Goal: Task Accomplishment & Management: Manage account settings

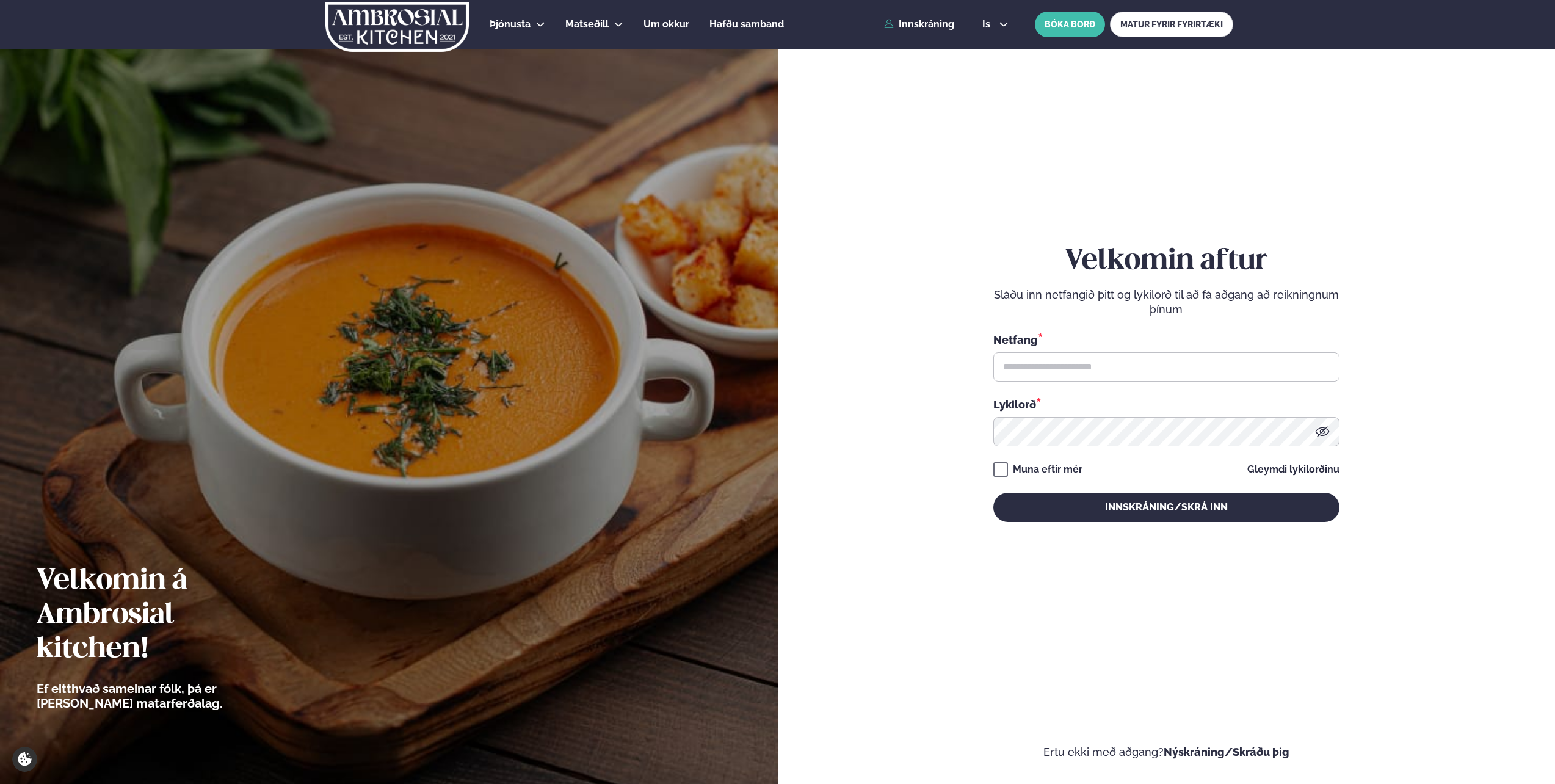
type input "**********"
click at [994, 493] on button "Innskráning/Skrá inn" at bounding box center [1166, 507] width 346 height 29
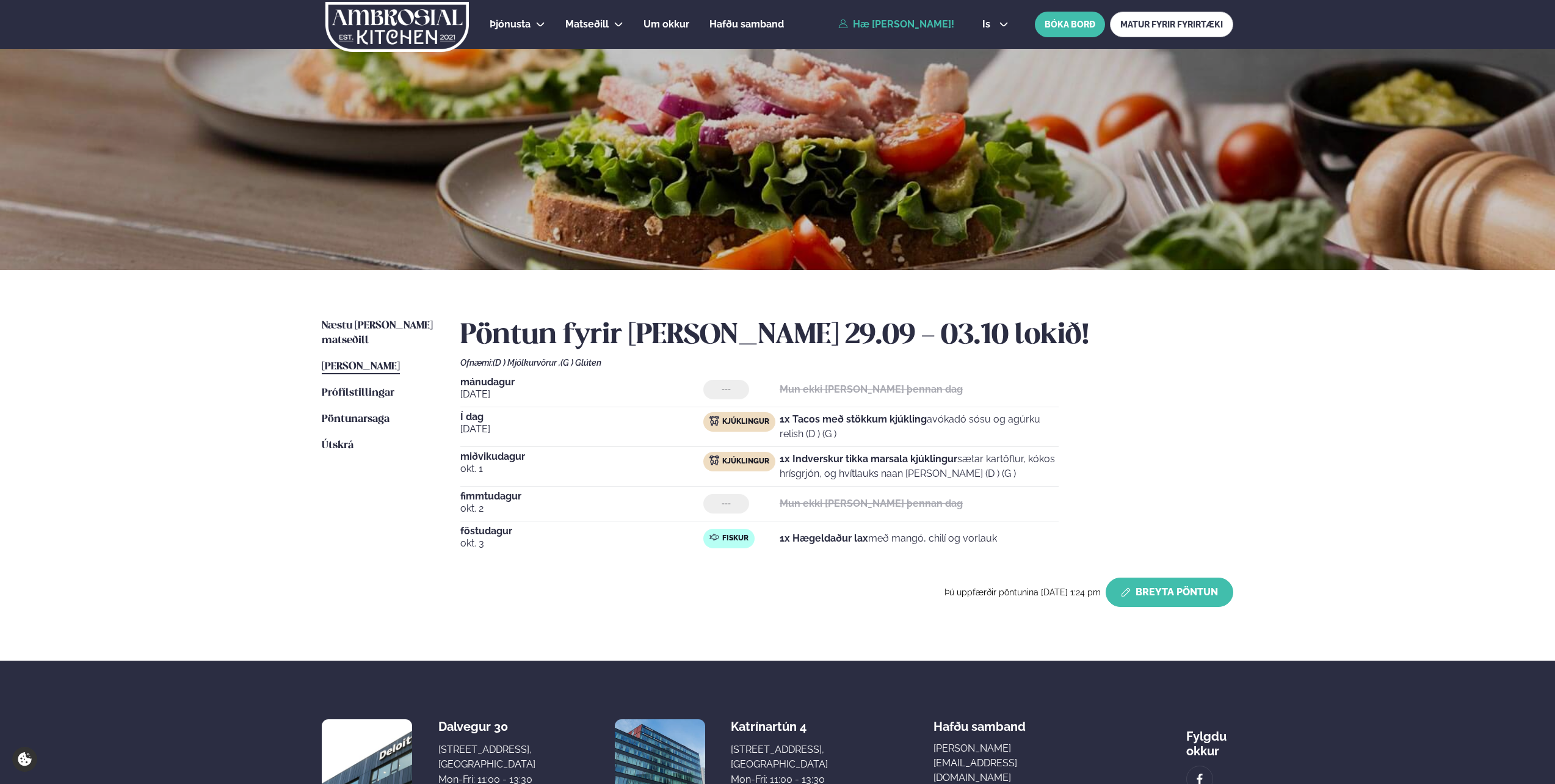
click at [1145, 584] on button "Breyta Pöntun" at bounding box center [1170, 592] width 128 height 29
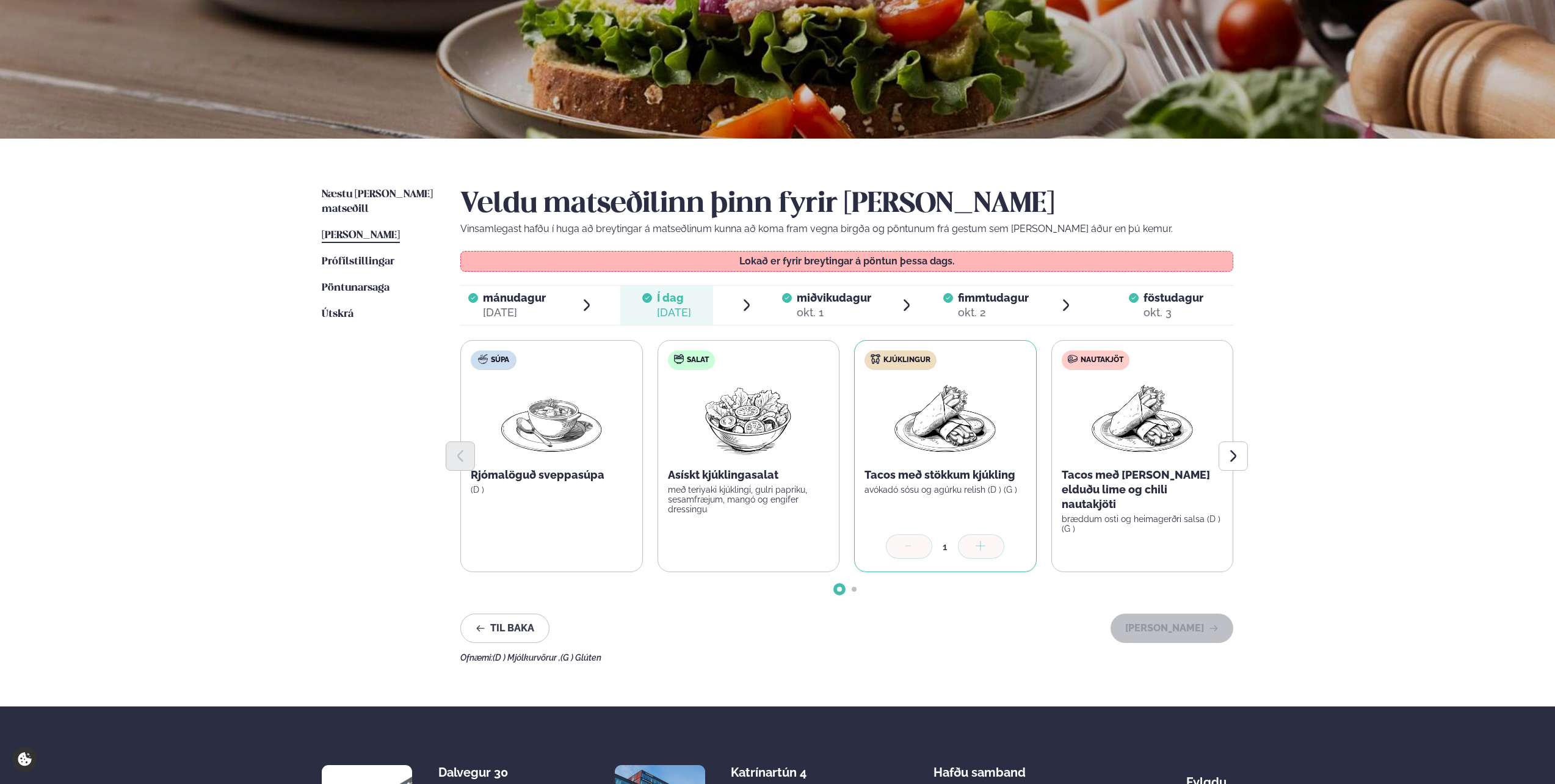
scroll to position [183, 0]
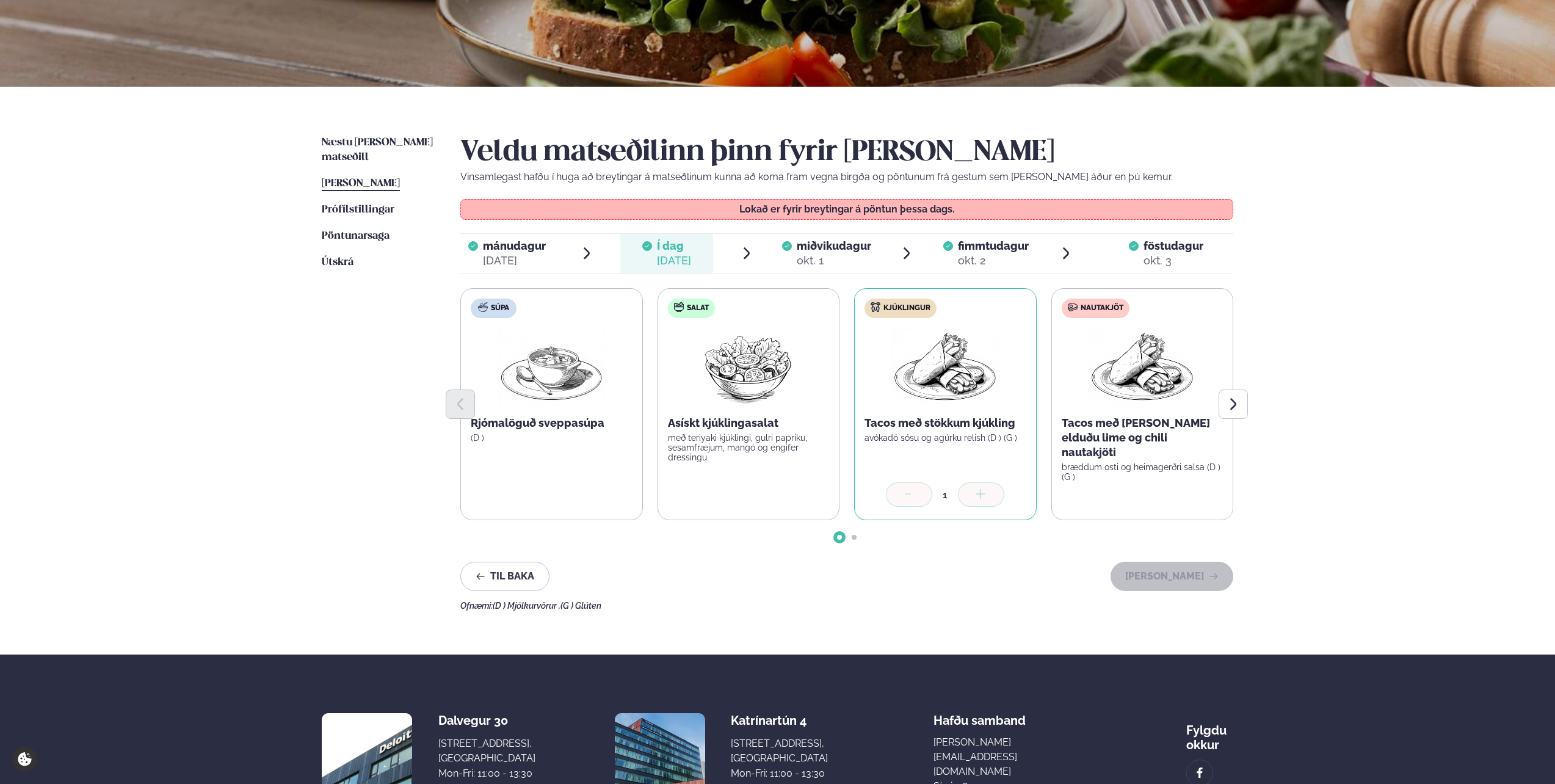
click at [781, 246] on span "miðvikudagur mið. [DATE]" at bounding box center [826, 253] width 93 height 39
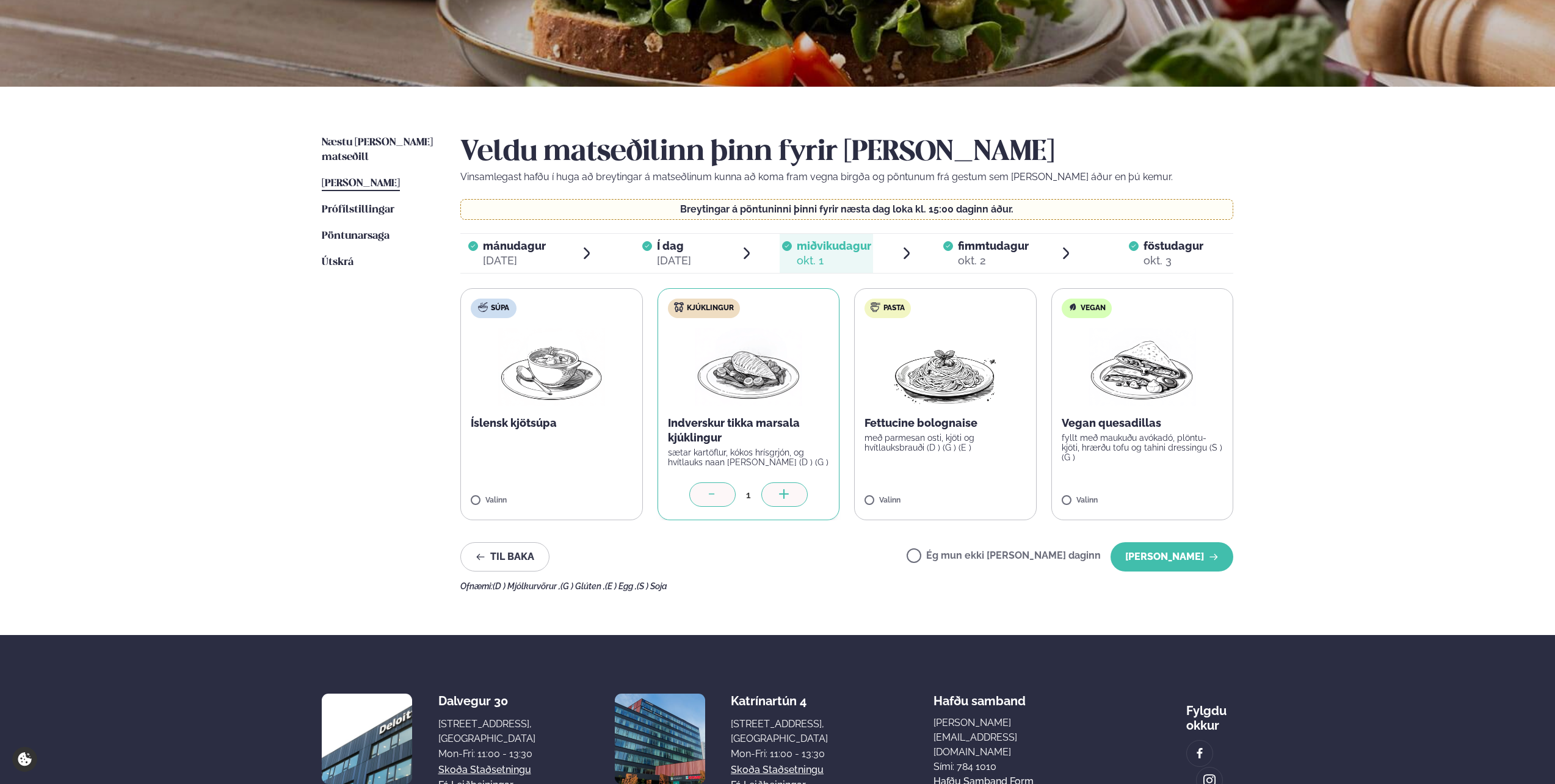
click at [962, 552] on label "Ég mun ekki [PERSON_NAME] daginn" at bounding box center [1003, 557] width 194 height 13
click at [1182, 554] on button "[PERSON_NAME]" at bounding box center [1172, 556] width 122 height 29
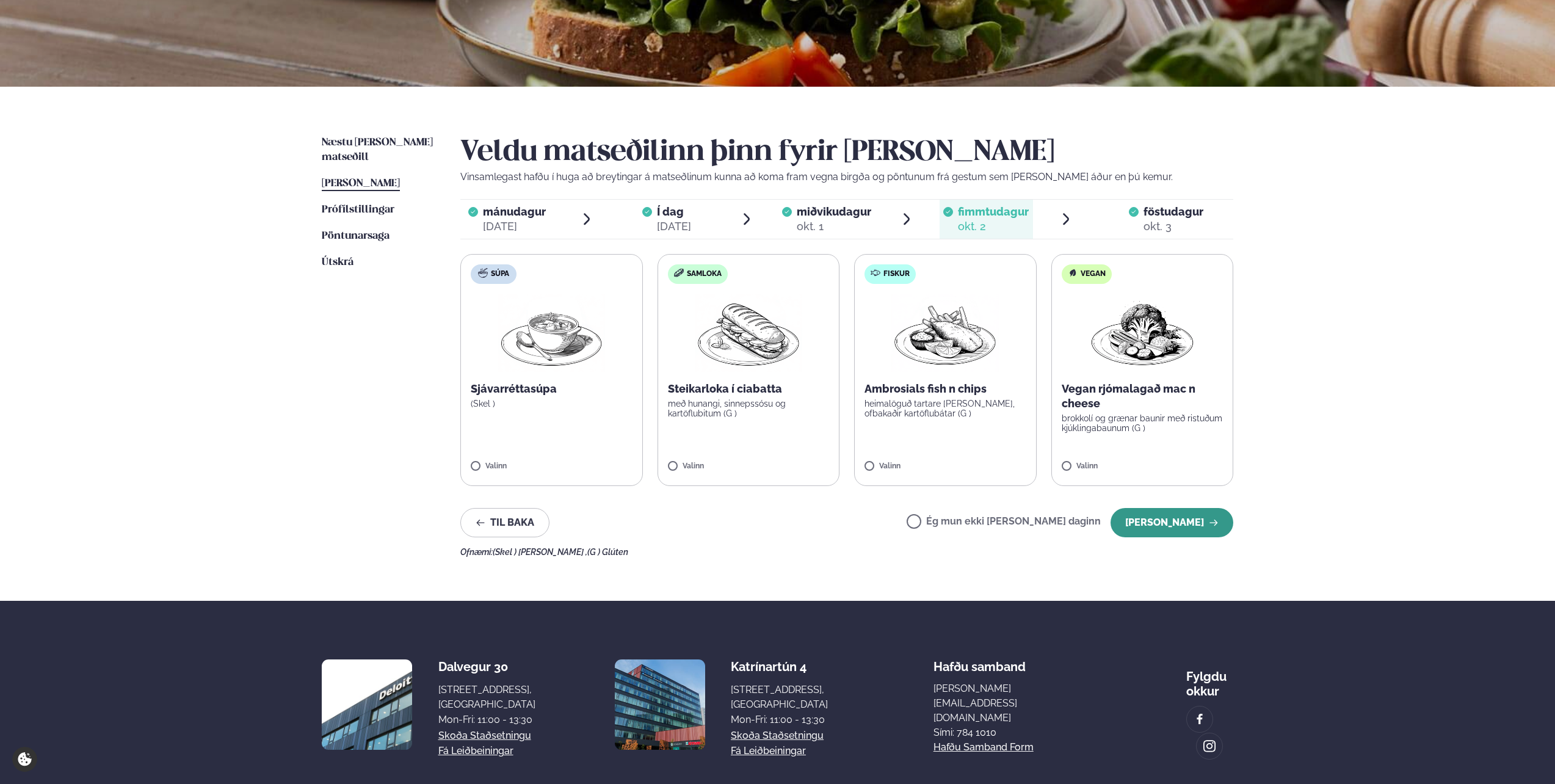
click at [1206, 518] on button "[PERSON_NAME]" at bounding box center [1172, 522] width 122 height 29
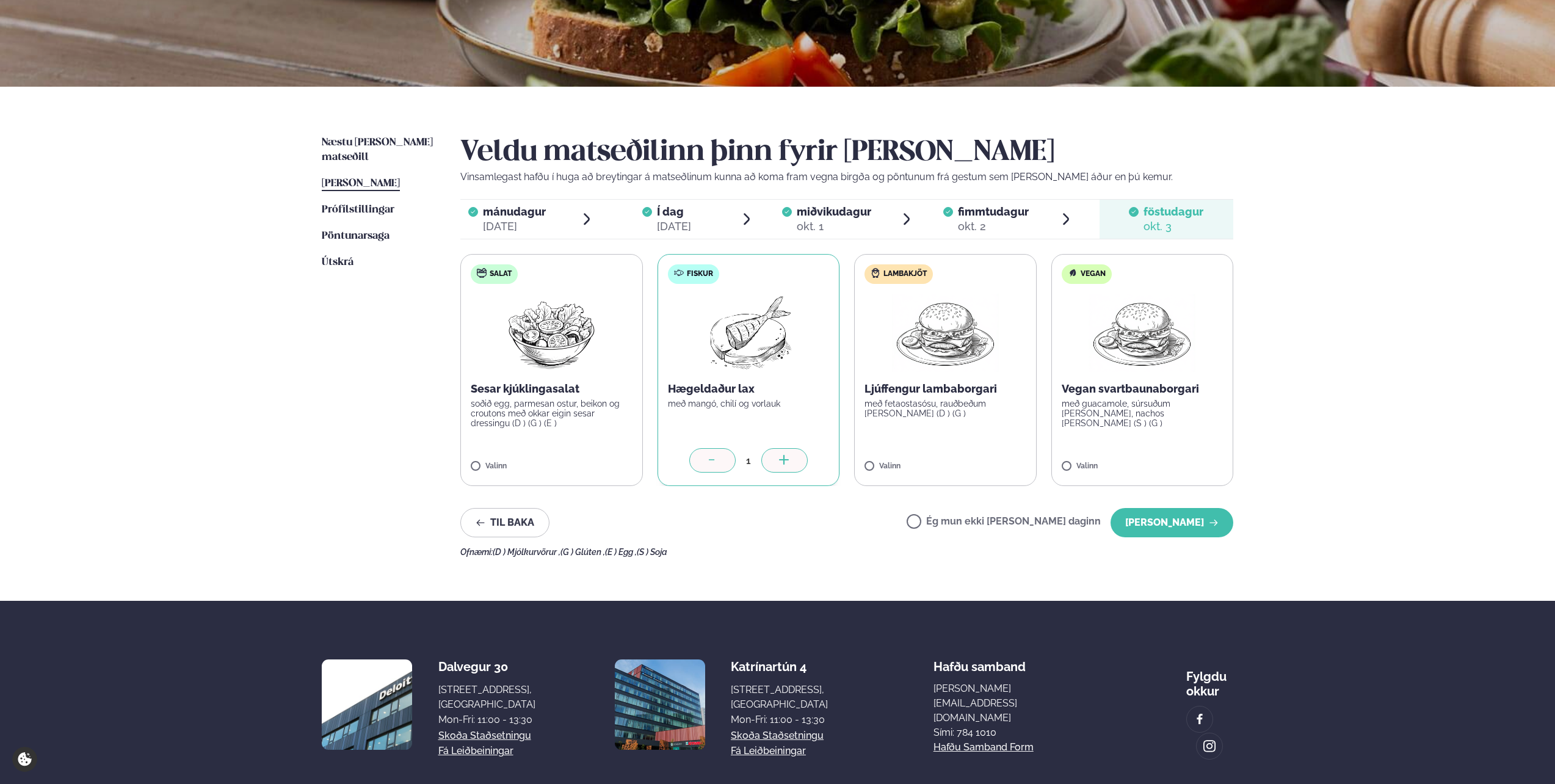
click at [1206, 518] on button "[PERSON_NAME]" at bounding box center [1172, 522] width 122 height 29
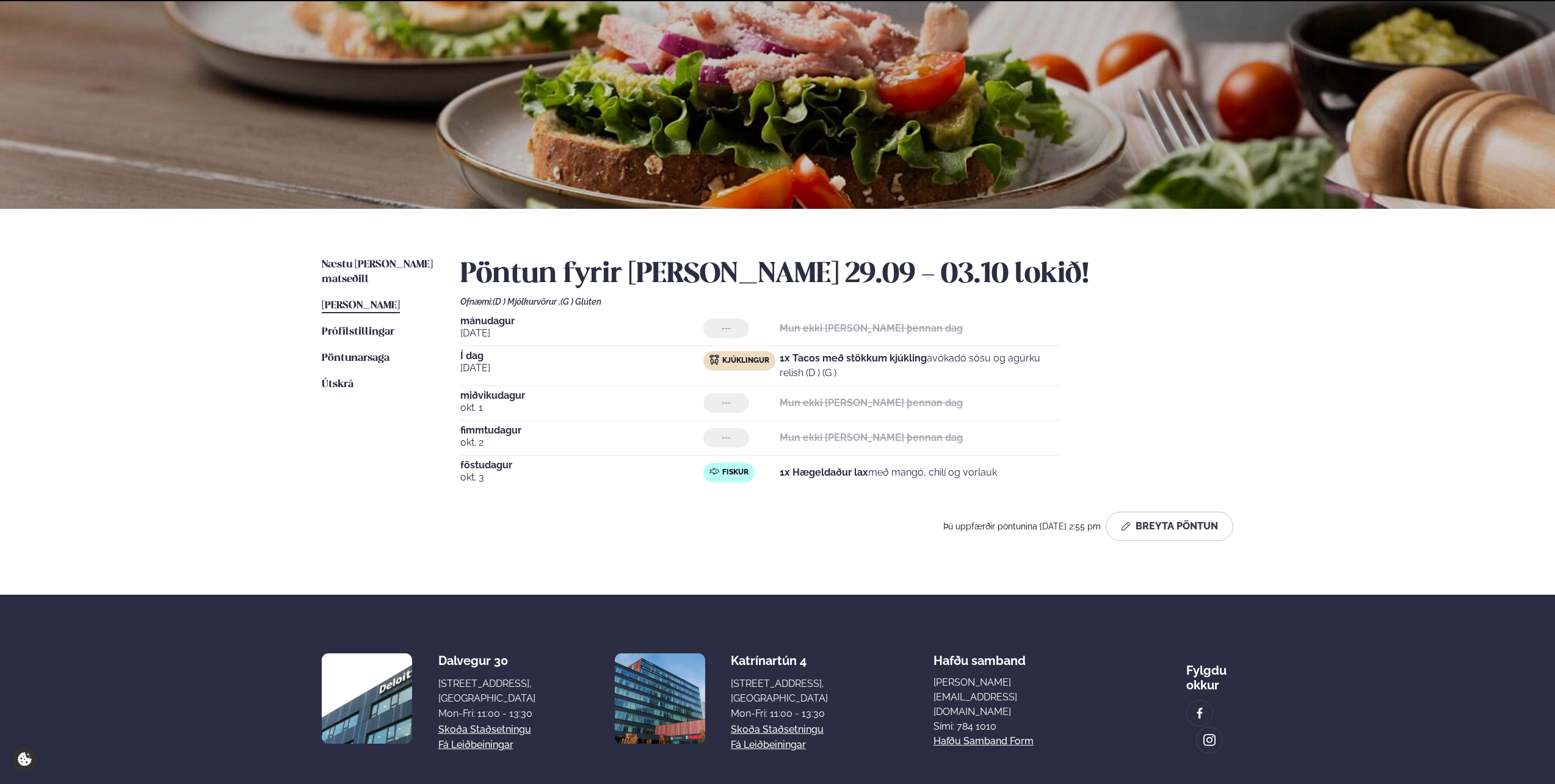
scroll to position [119, 0]
